Goal: Task Accomplishment & Management: Manage account settings

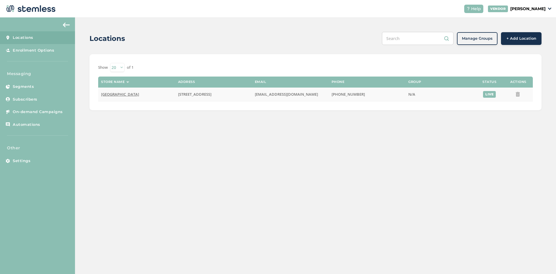
click at [114, 93] on span "[GEOGRAPHIC_DATA]" at bounding box center [120, 94] width 38 height 5
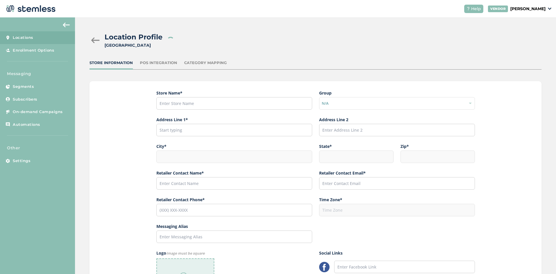
type input "[GEOGRAPHIC_DATA]"
type input "[STREET_ADDRESS]"
type input "[GEOGRAPHIC_DATA]"
type input "CA"
type input "90710"
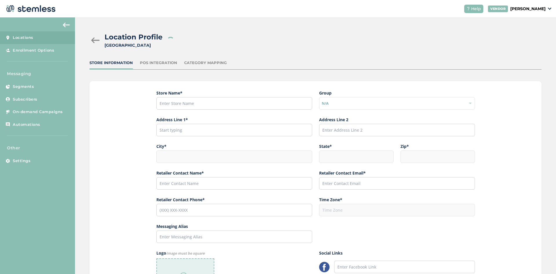
type input "[PERSON_NAME]"
type input "[EMAIL_ADDRESS][DOMAIN_NAME]"
type input "[PHONE_NUMBER]"
type input "America/Los_Angeles"
type input "[GEOGRAPHIC_DATA]"
